Goal: Task Accomplishment & Management: Use online tool/utility

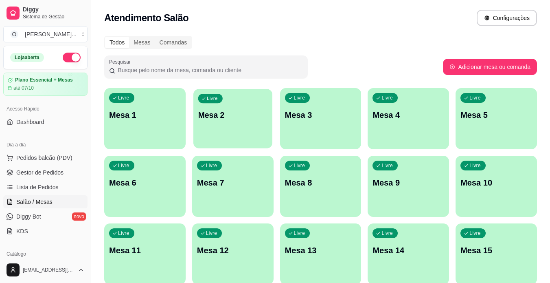
click at [231, 117] on p "Mesa 2" at bounding box center [233, 115] width 70 height 11
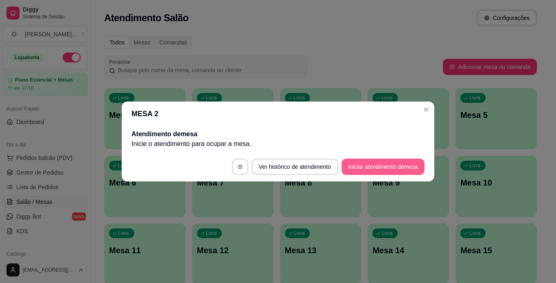
click at [353, 162] on button "Iniciar atendimento de mesa" at bounding box center [383, 166] width 83 height 16
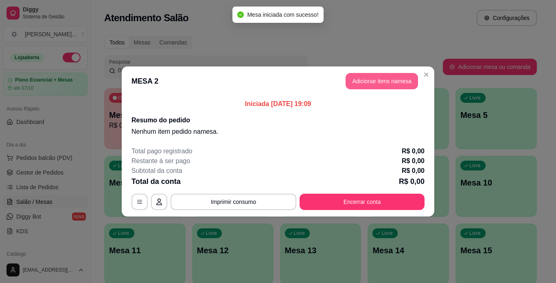
click at [367, 77] on button "Adicionar itens na mesa" at bounding box center [382, 81] width 72 height 16
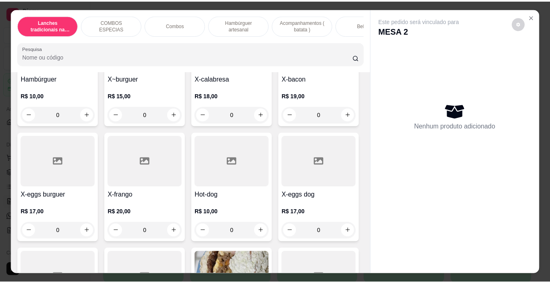
scroll to position [162, 0]
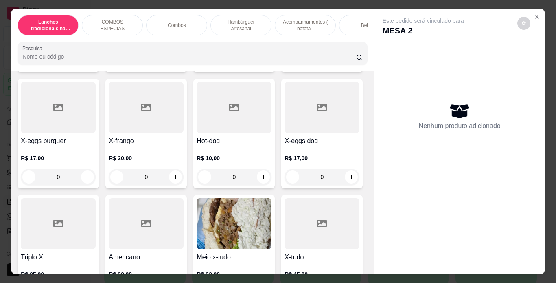
click at [285, 69] on div "0" at bounding box center [322, 61] width 75 height 16
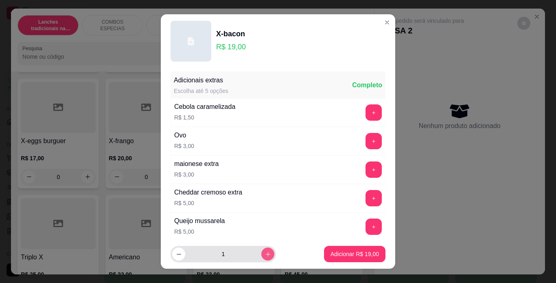
click at [265, 257] on icon "increase-product-quantity" at bounding box center [268, 254] width 6 height 6
type input "4"
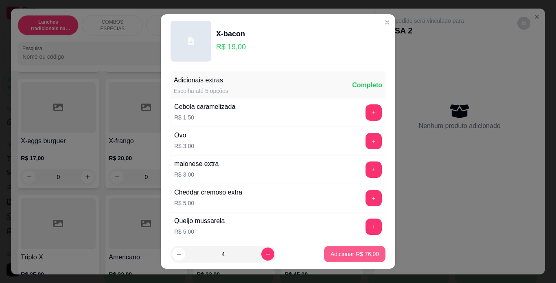
click at [331, 252] on p "Adicionar R$ 76,00" at bounding box center [355, 254] width 48 height 8
type input "4"
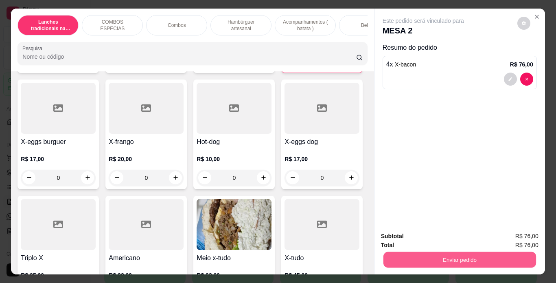
click at [424, 257] on button "Enviar pedido" at bounding box center [459, 260] width 153 height 16
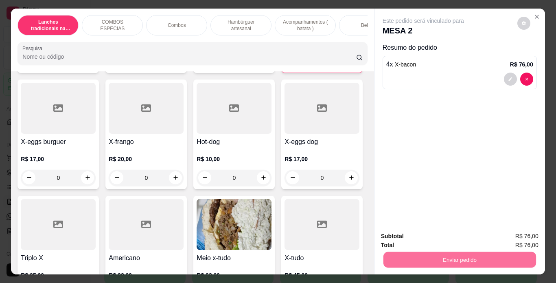
click at [450, 240] on button "Não registrar e enviar pedido" at bounding box center [433, 236] width 82 height 15
